Goal: Transaction & Acquisition: Purchase product/service

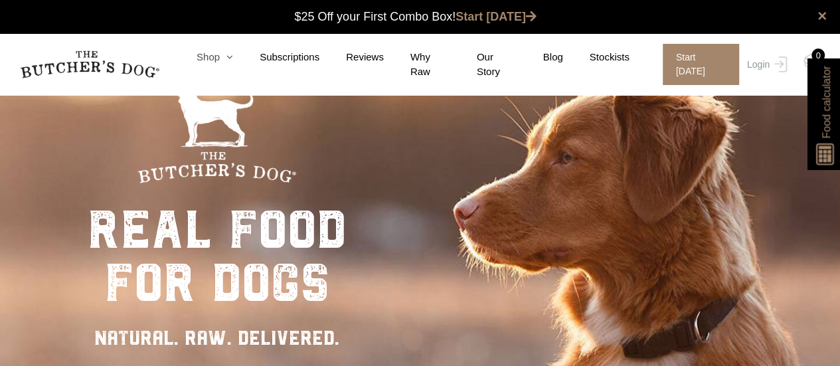
click at [225, 60] on link "Shop" at bounding box center [201, 57] width 63 height 15
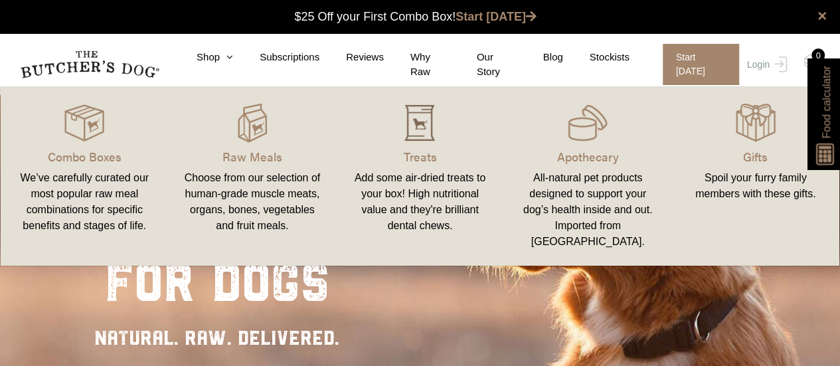
click at [446, 133] on div at bounding box center [420, 123] width 136 height 40
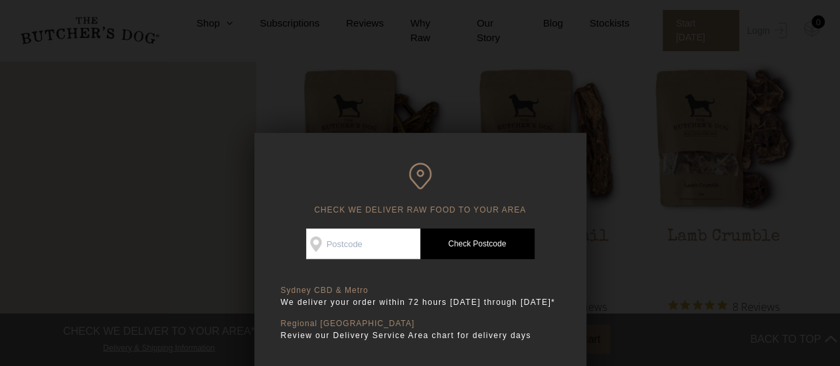
scroll to position [1145, 0]
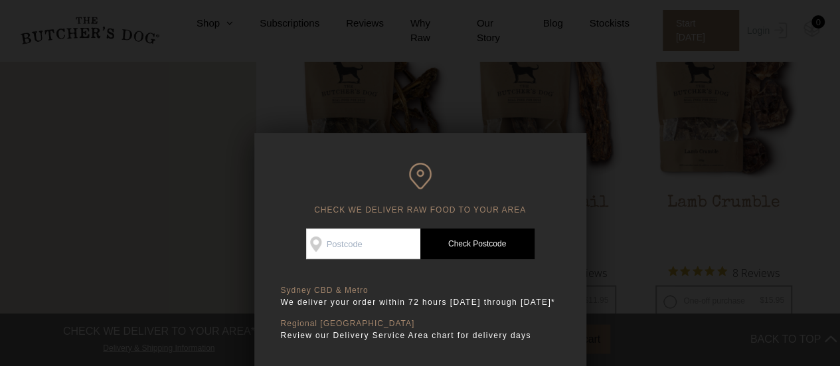
click at [380, 262] on div "Good news! We deliver to your area Check Availability At Check Postcode TREATS …" at bounding box center [420, 305] width 279 height 154
click at [376, 253] on input "Check Availability At" at bounding box center [363, 243] width 114 height 31
type input "2000"
click at [474, 245] on link "Check Postcode" at bounding box center [477, 243] width 114 height 31
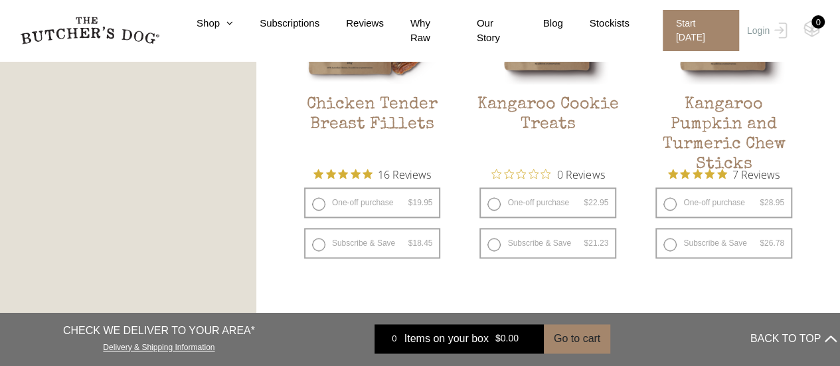
scroll to position [857, 0]
